Goal: Information Seeking & Learning: Learn about a topic

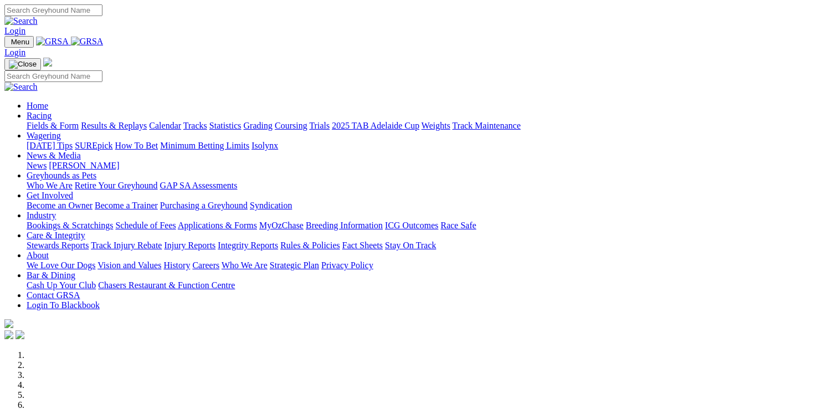
scroll to position [277, 0]
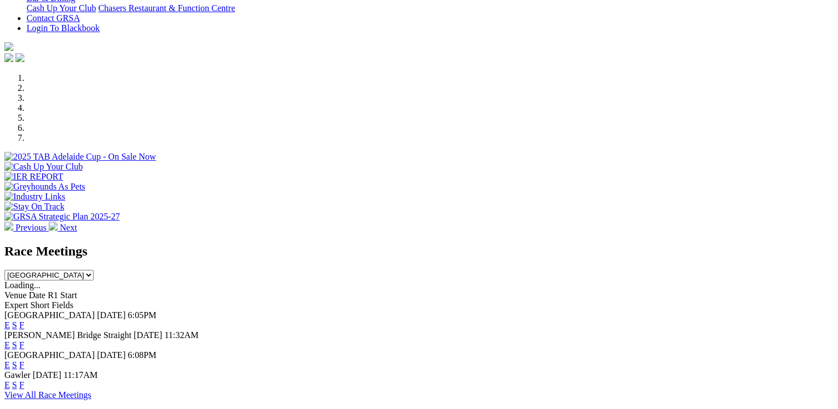
click at [24, 320] on link "F" at bounding box center [21, 324] width 5 height 9
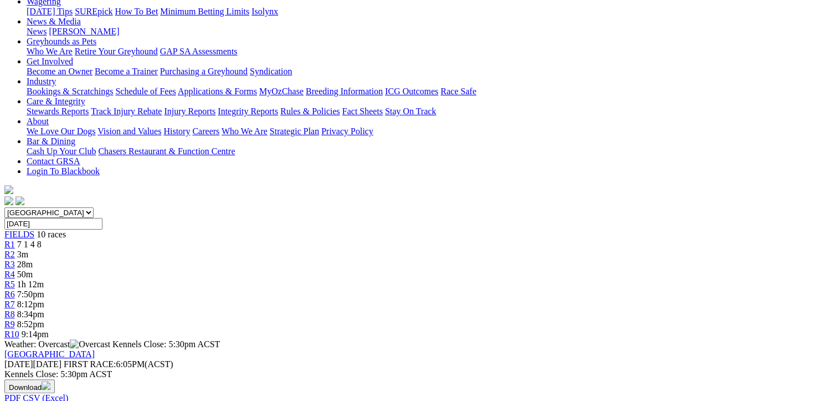
scroll to position [166, 0]
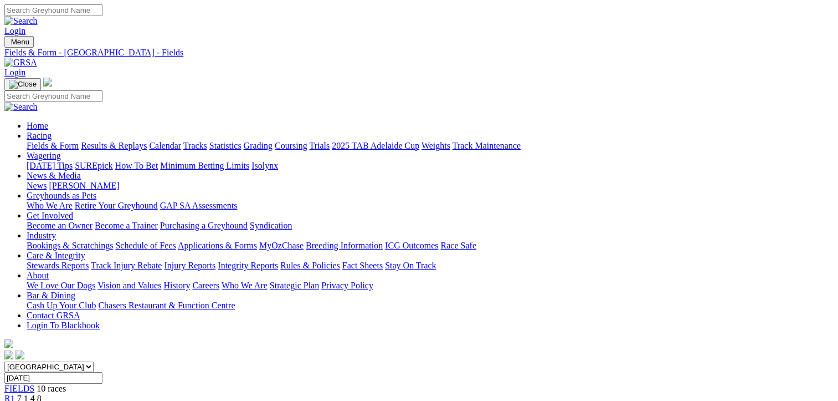
click at [15, 393] on span "R1" at bounding box center [9, 397] width 11 height 9
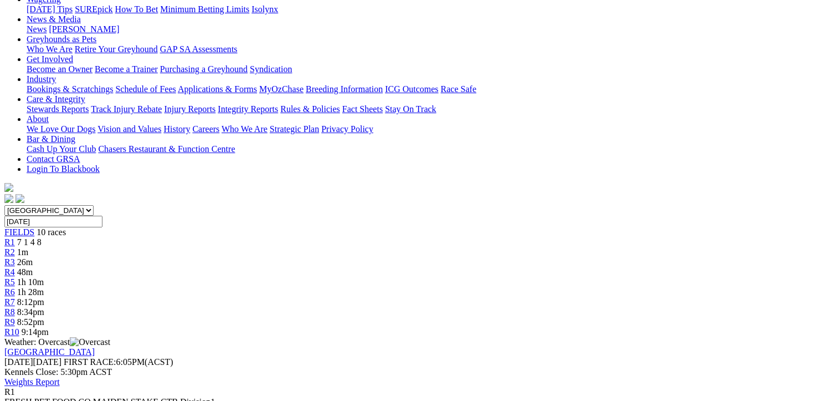
scroll to position [166, 0]
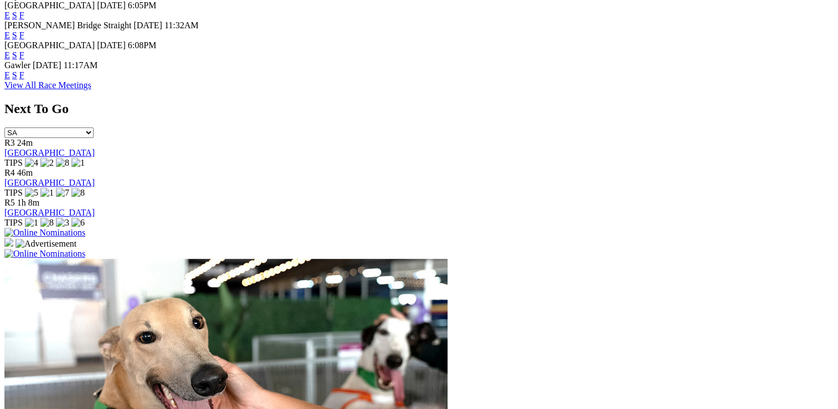
scroll to position [332, 0]
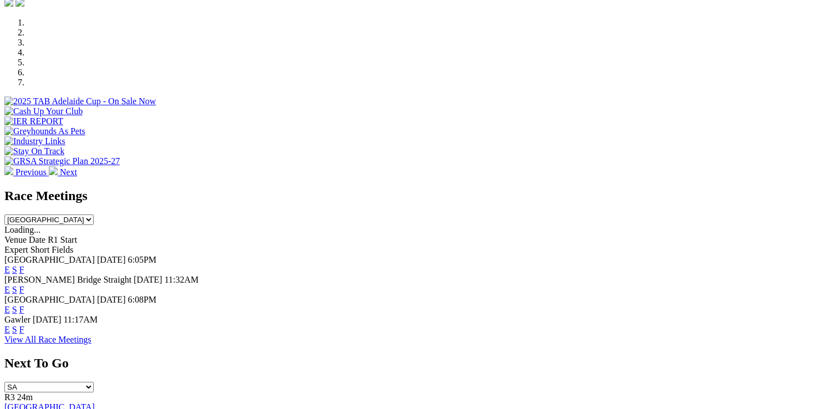
click at [91, 337] on link "View All Race Meetings" at bounding box center [47, 339] width 87 height 9
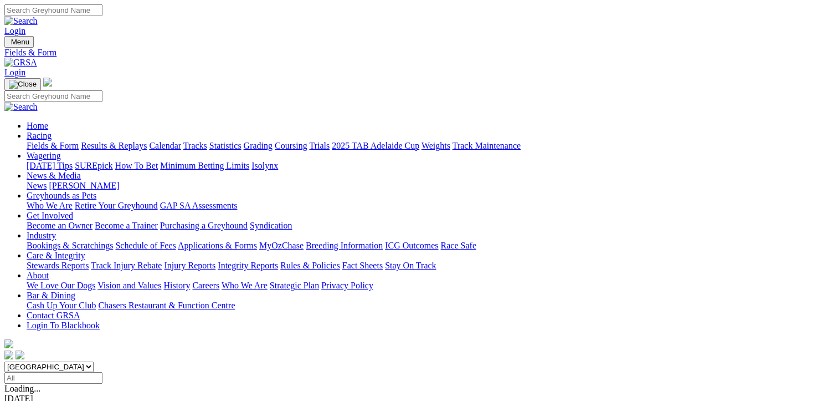
click at [147, 141] on link "Results & Replays" at bounding box center [114, 145] width 66 height 9
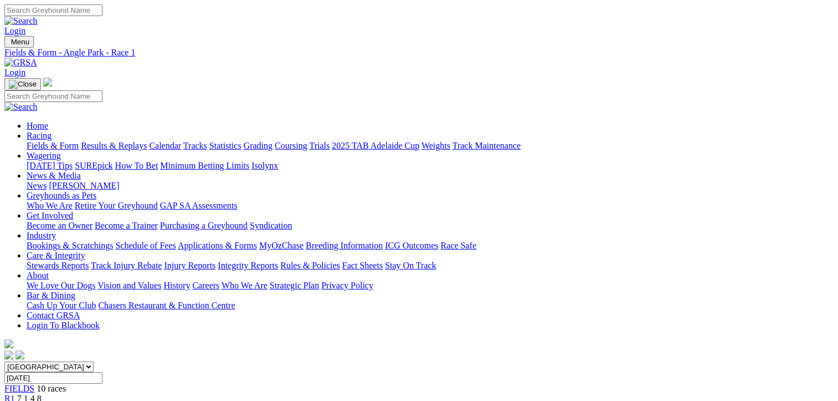
scroll to position [166, 0]
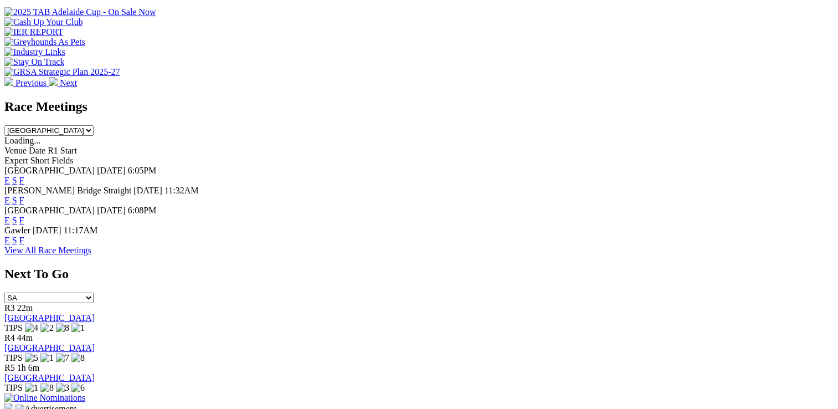
scroll to position [332, 0]
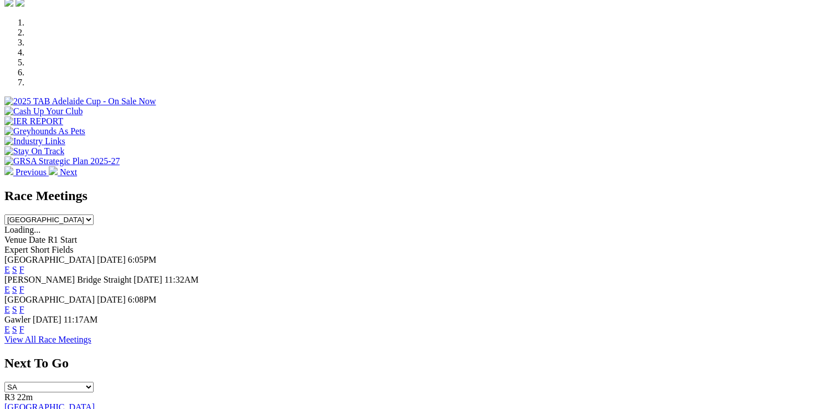
click at [24, 265] on link "F" at bounding box center [21, 269] width 5 height 9
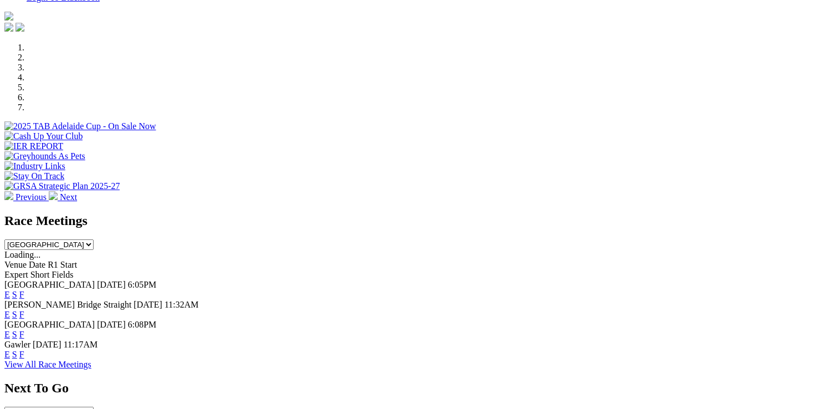
scroll to position [277, 0]
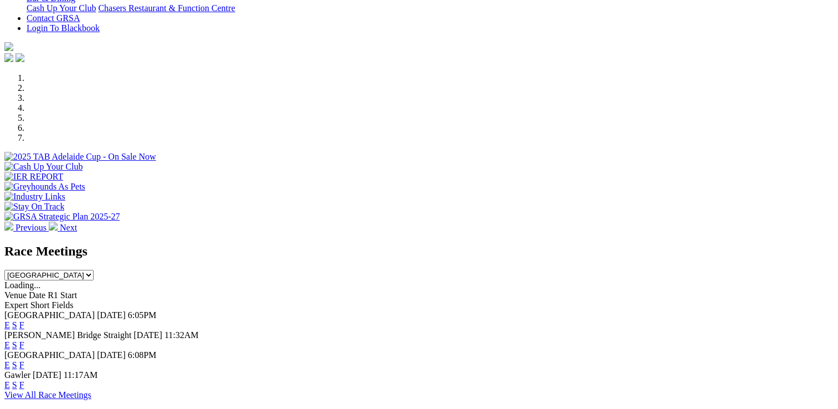
click at [24, 320] on link "F" at bounding box center [21, 324] width 5 height 9
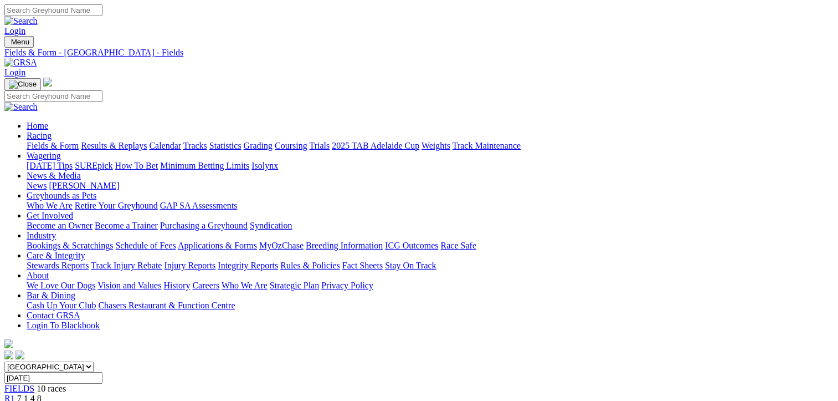
click at [147, 141] on link "Results & Replays" at bounding box center [114, 145] width 66 height 9
click at [117, 141] on link "Results & Replays" at bounding box center [114, 145] width 66 height 9
click at [126, 141] on link "Results & Replays" at bounding box center [114, 145] width 66 height 9
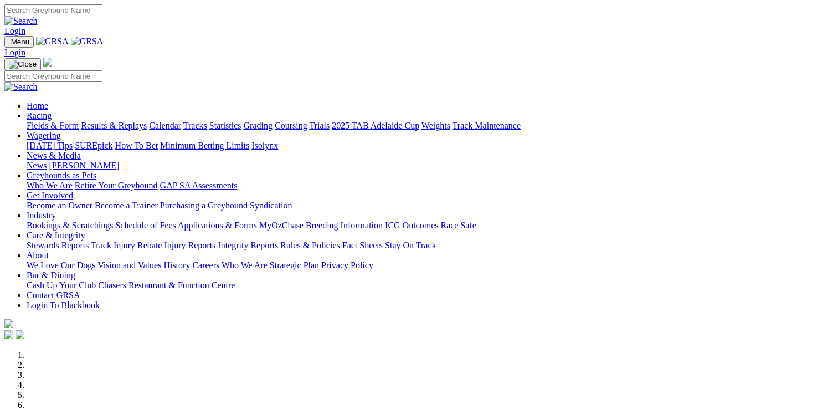
scroll to position [277, 0]
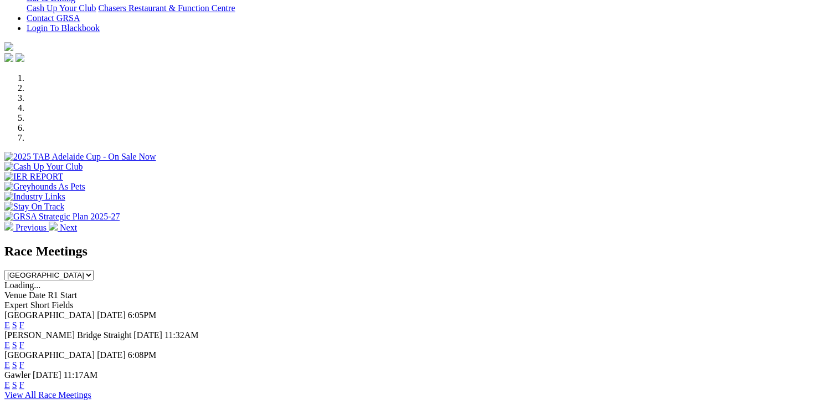
click at [24, 340] on link "F" at bounding box center [21, 344] width 5 height 9
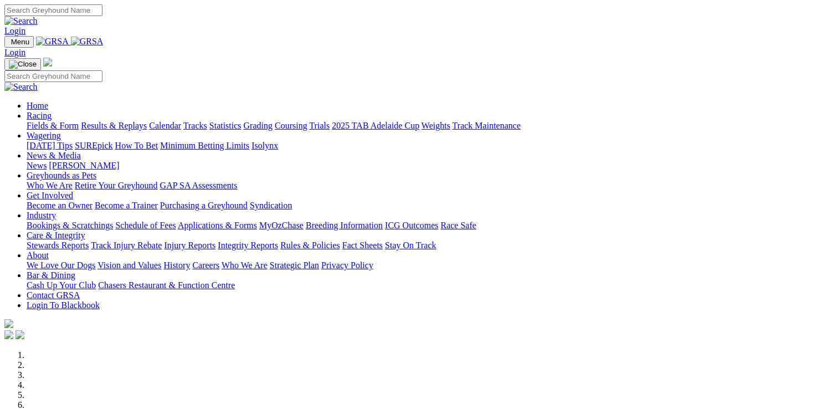
scroll to position [277, 0]
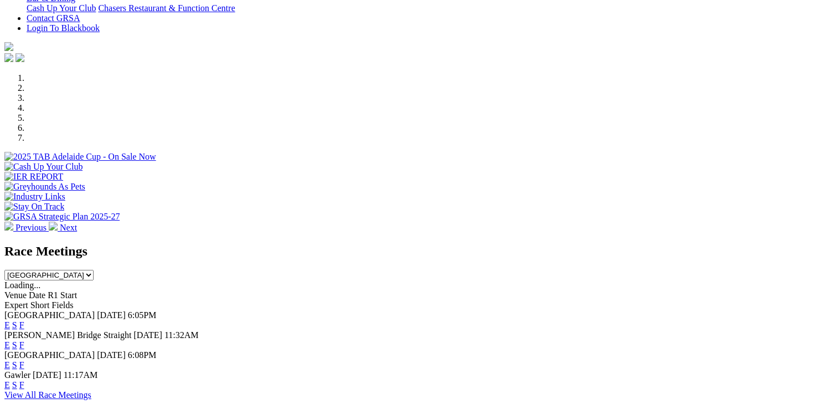
click at [24, 360] on link "F" at bounding box center [21, 364] width 5 height 9
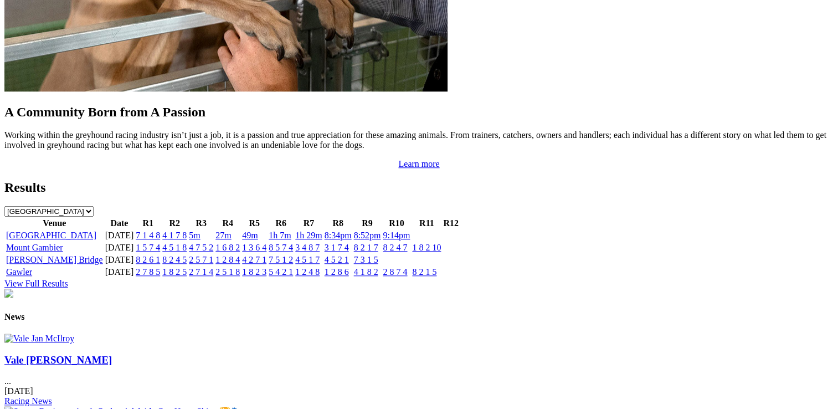
scroll to position [1053, 0]
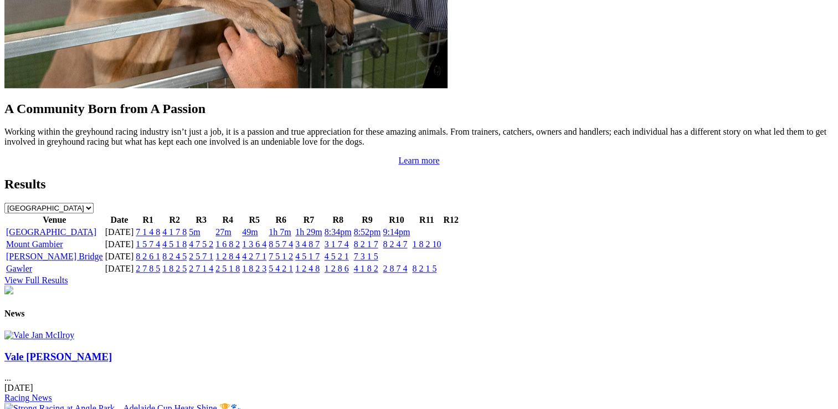
click at [68, 275] on link "View Full Results" at bounding box center [36, 279] width 64 height 9
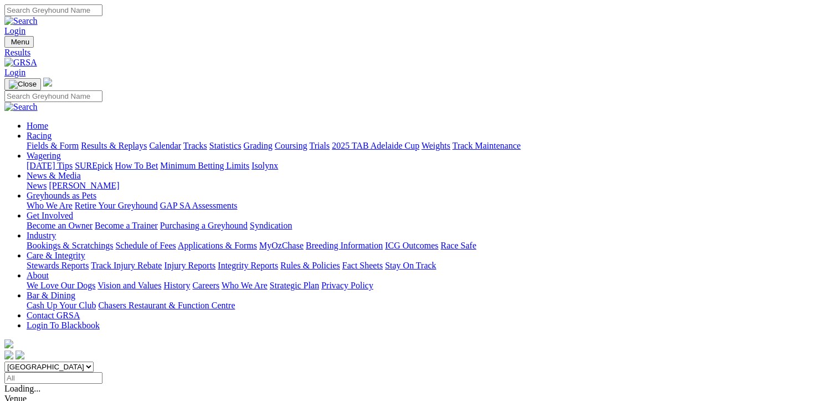
click at [147, 141] on link "Results & Replays" at bounding box center [114, 145] width 66 height 9
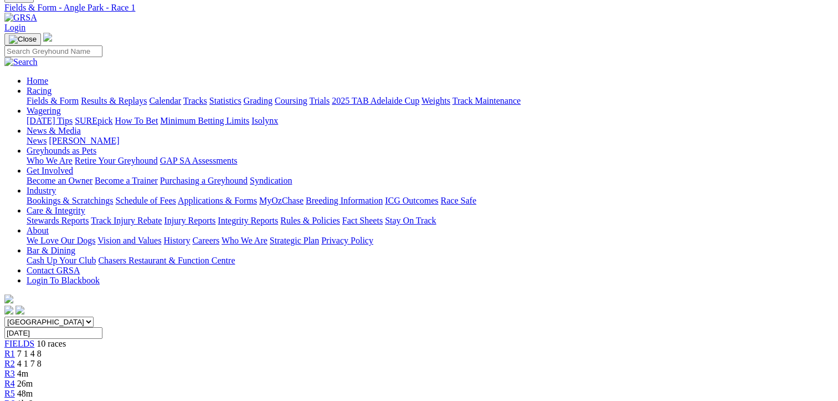
scroll to position [166, 0]
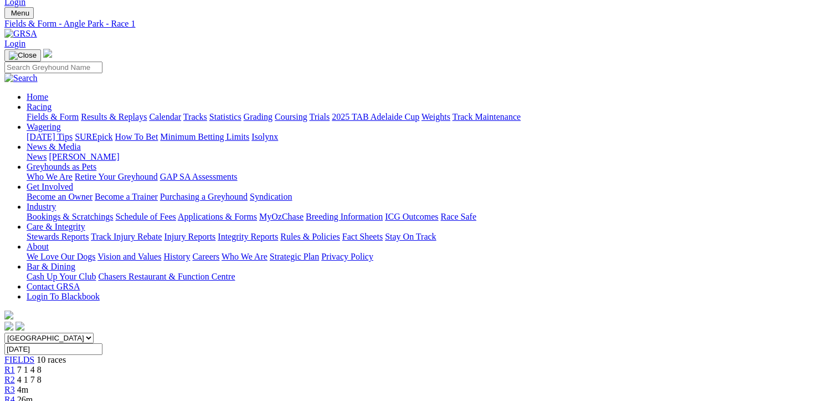
scroll to position [0, 0]
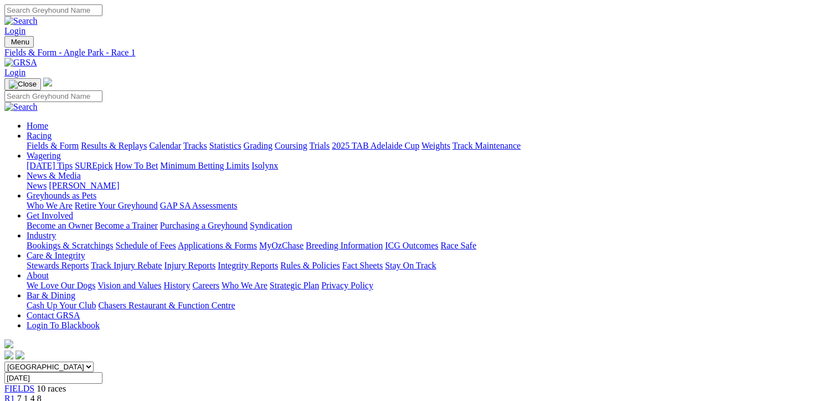
click at [15, 400] on span "R2" at bounding box center [9, 407] width 11 height 9
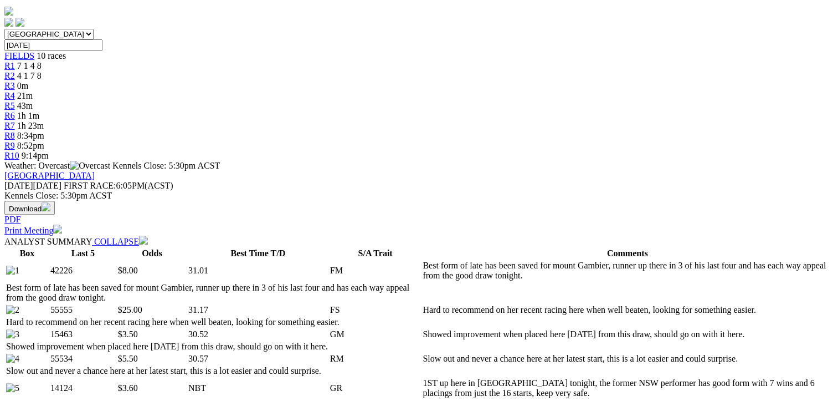
scroll to position [166, 0]
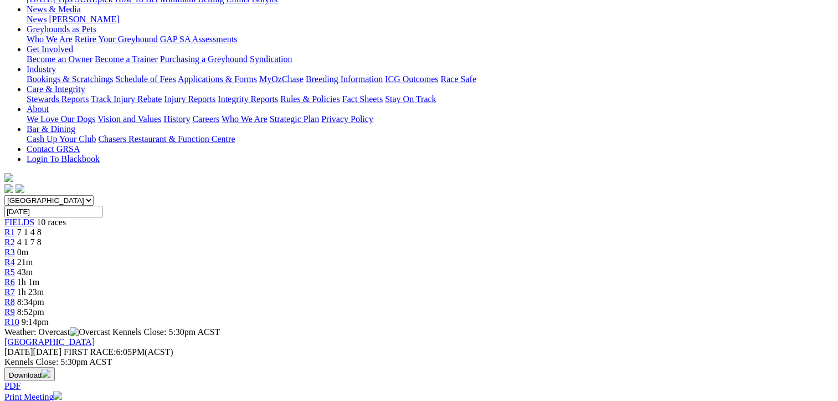
click at [44, 307] on span "8:52pm" at bounding box center [30, 311] width 27 height 9
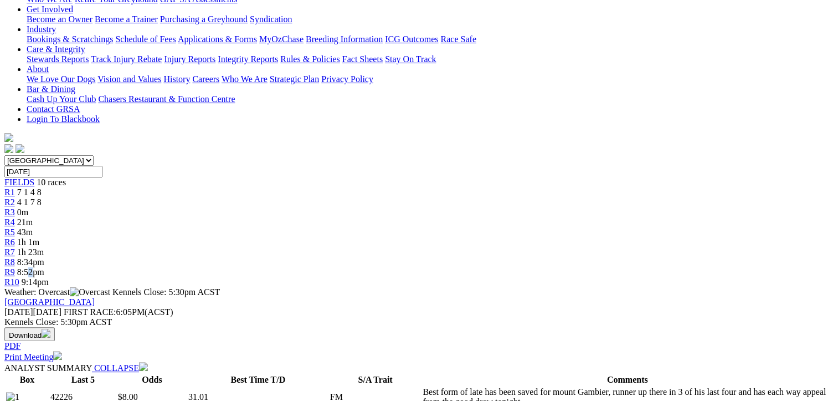
scroll to position [0, 0]
